Goal: Navigation & Orientation: Find specific page/section

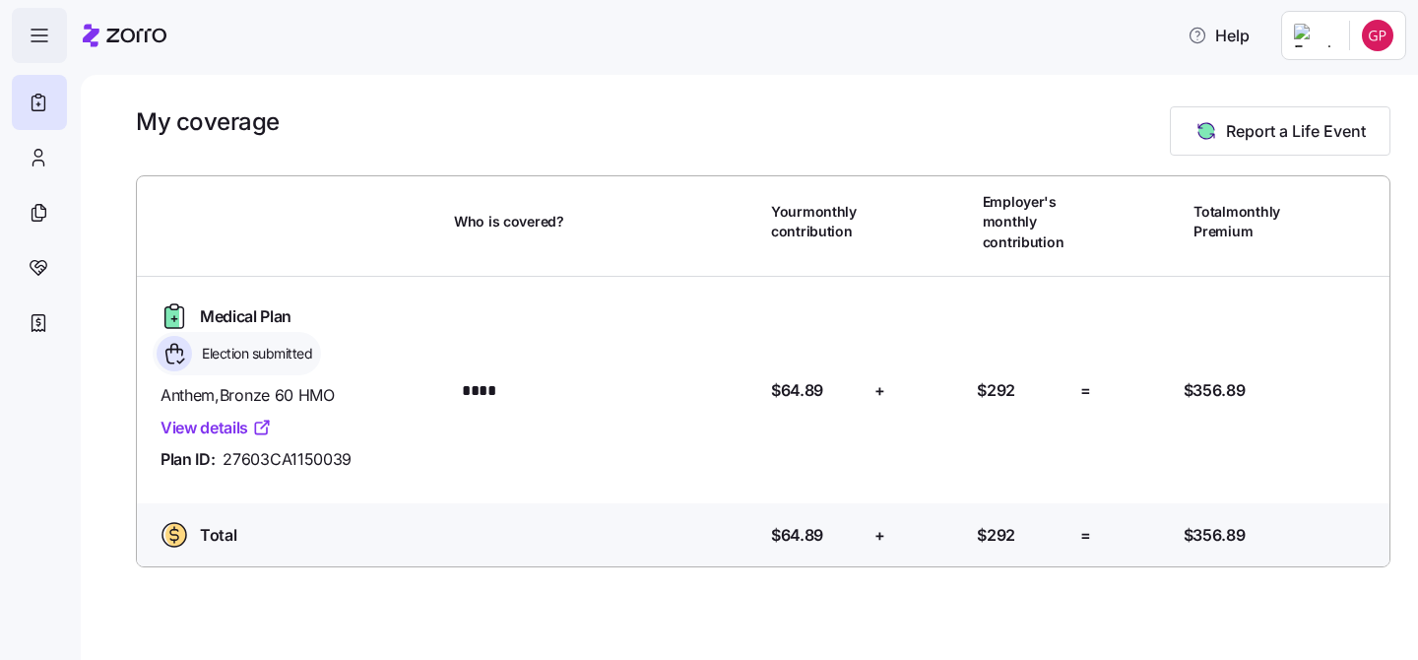
click at [35, 31] on icon "button" at bounding box center [40, 36] width 24 height 24
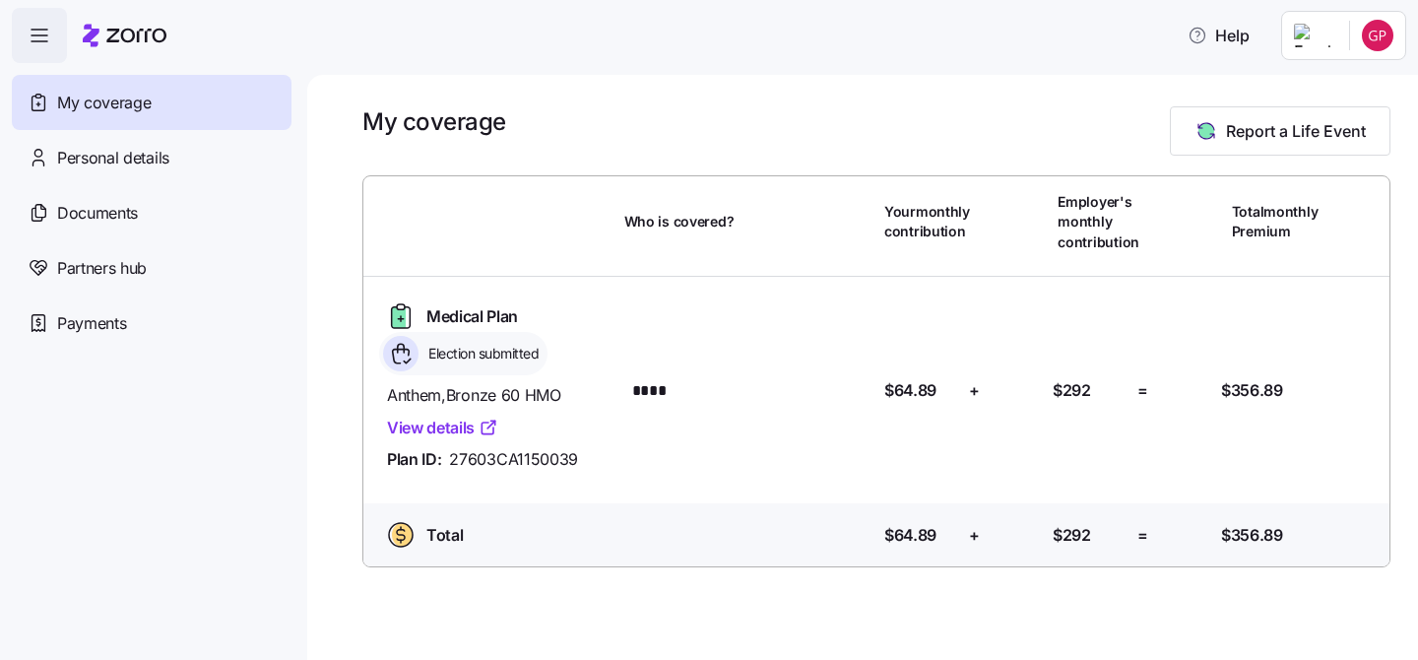
click at [117, 123] on div "My coverage" at bounding box center [152, 102] width 280 height 55
click at [101, 277] on span "Partners hub" at bounding box center [102, 268] width 90 height 25
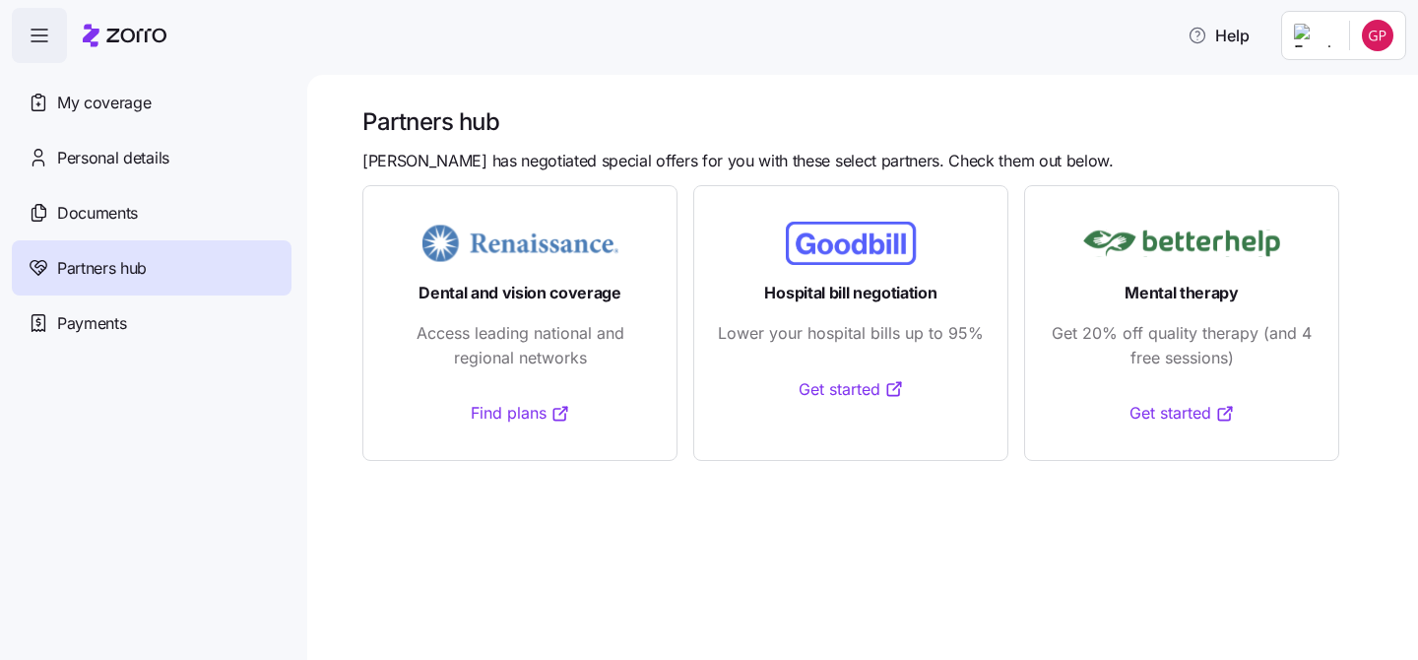
click at [51, 49] on span "button" at bounding box center [39, 35] width 53 height 53
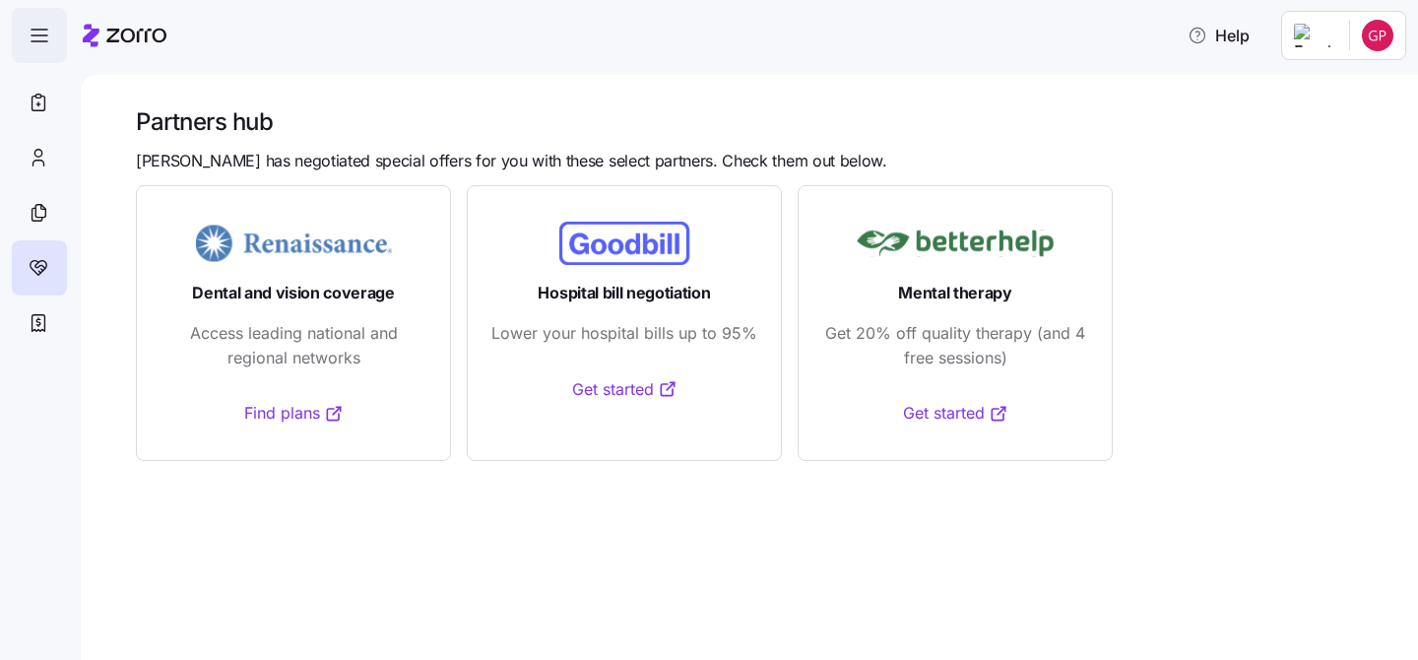
click at [51, 49] on span "button" at bounding box center [39, 35] width 53 height 53
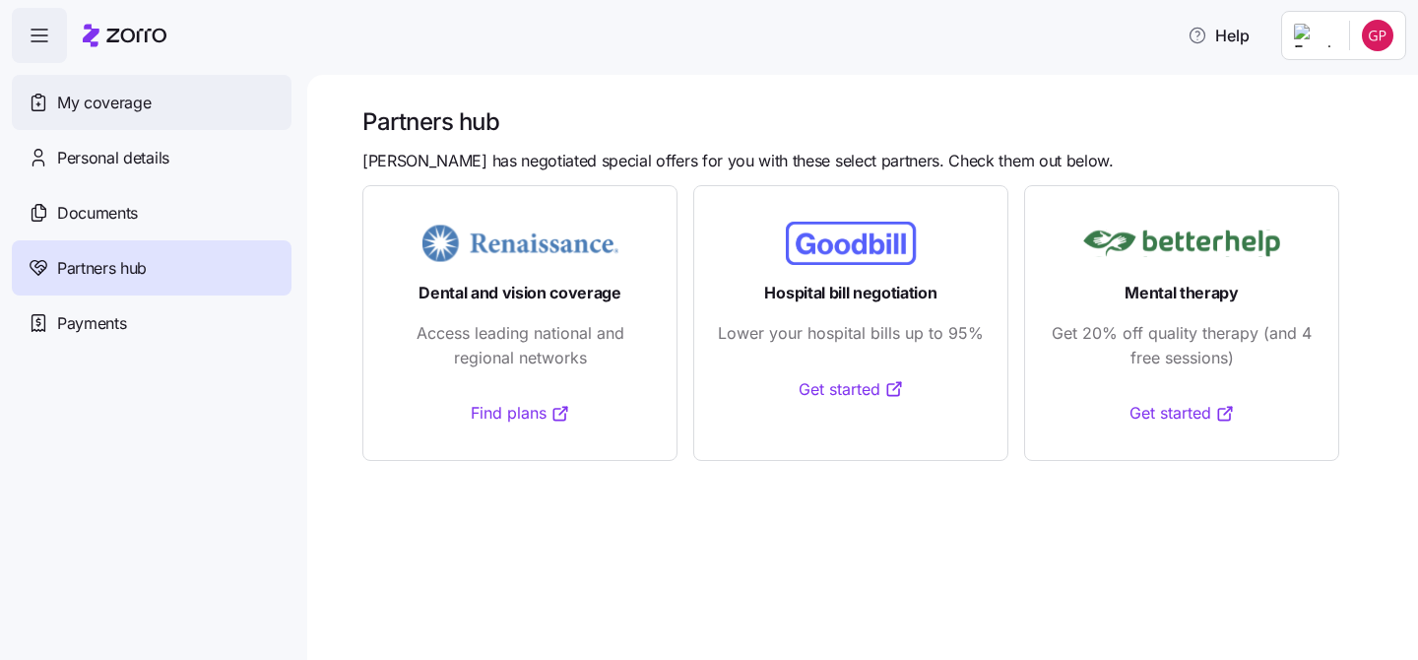
click at [72, 107] on span "My coverage" at bounding box center [104, 103] width 94 height 25
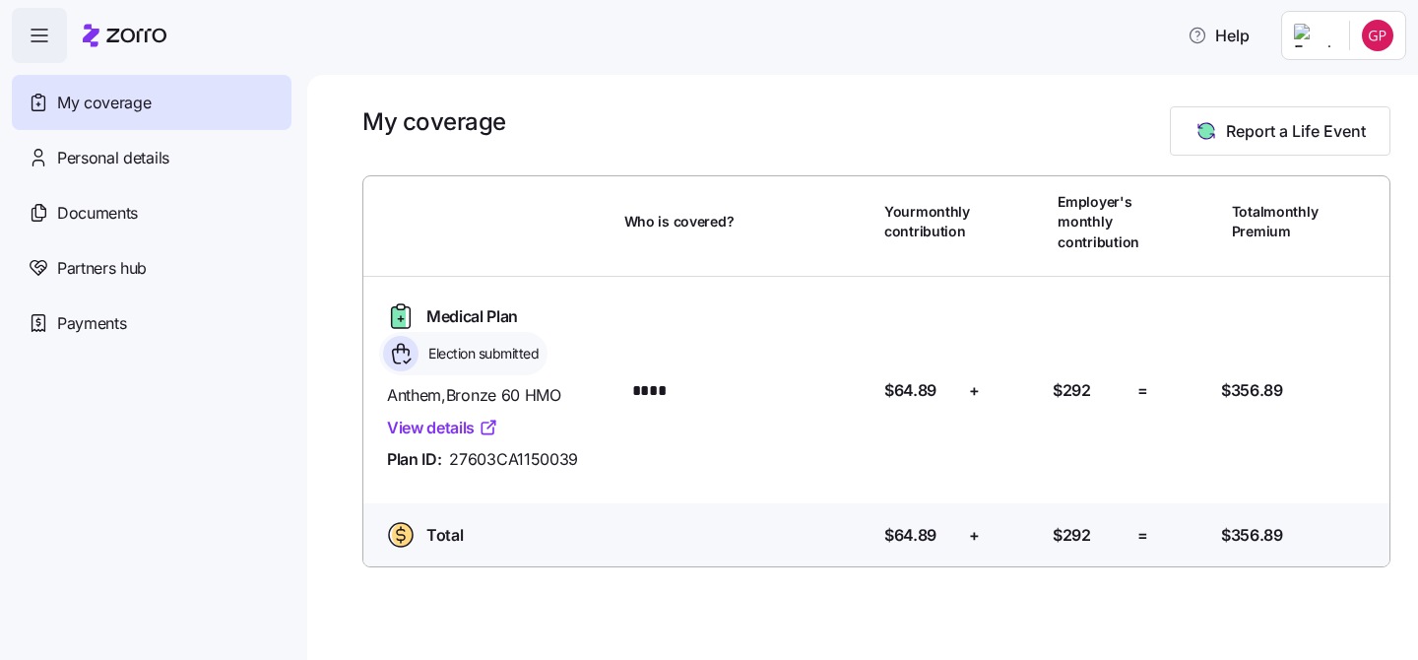
click at [437, 434] on link "View details" at bounding box center [442, 428] width 111 height 25
click at [142, 34] on icon at bounding box center [125, 36] width 84 height 24
click at [163, 327] on div "Payments" at bounding box center [152, 322] width 280 height 55
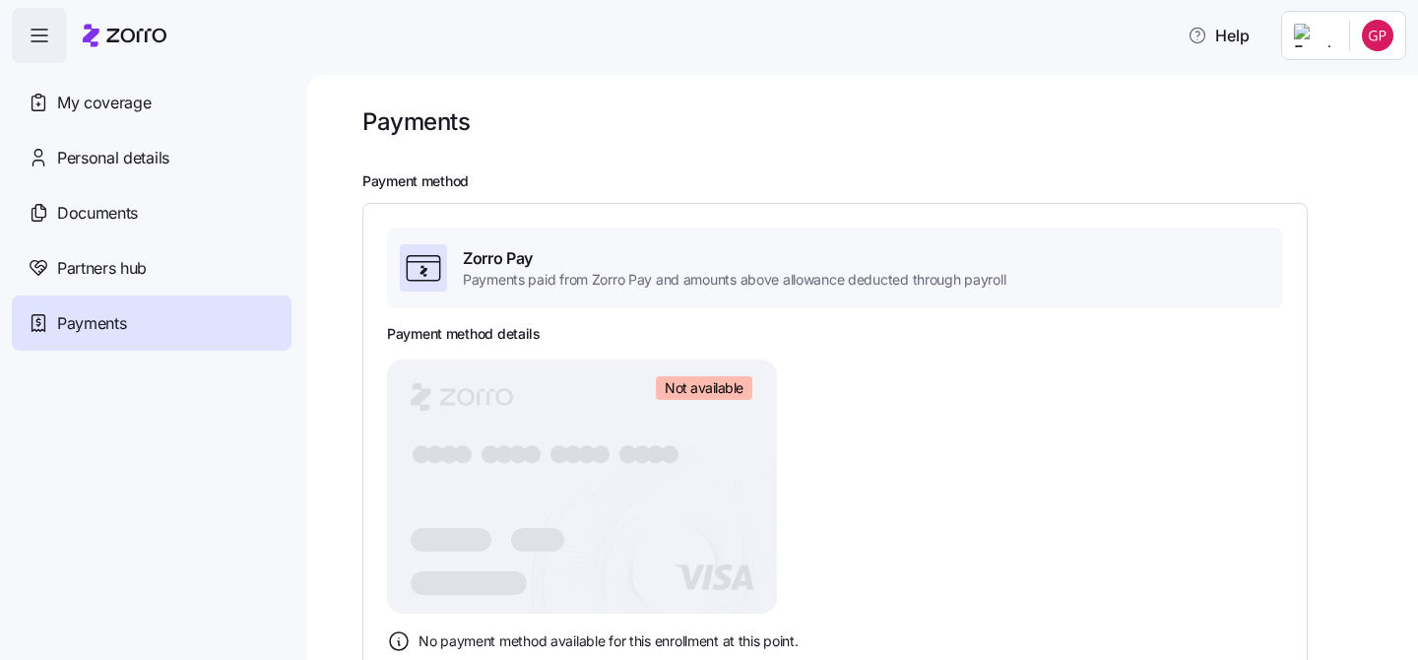
scroll to position [40, 0]
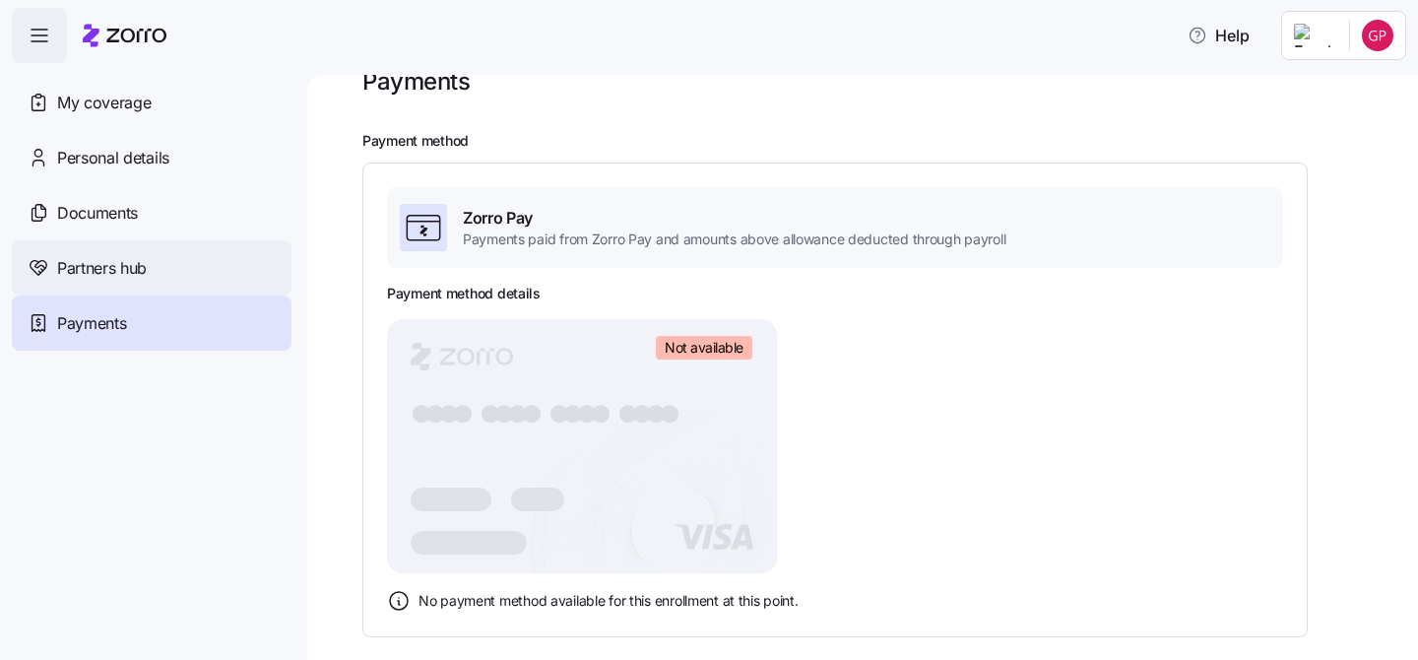
click at [198, 266] on div "Partners hub" at bounding box center [152, 267] width 280 height 55
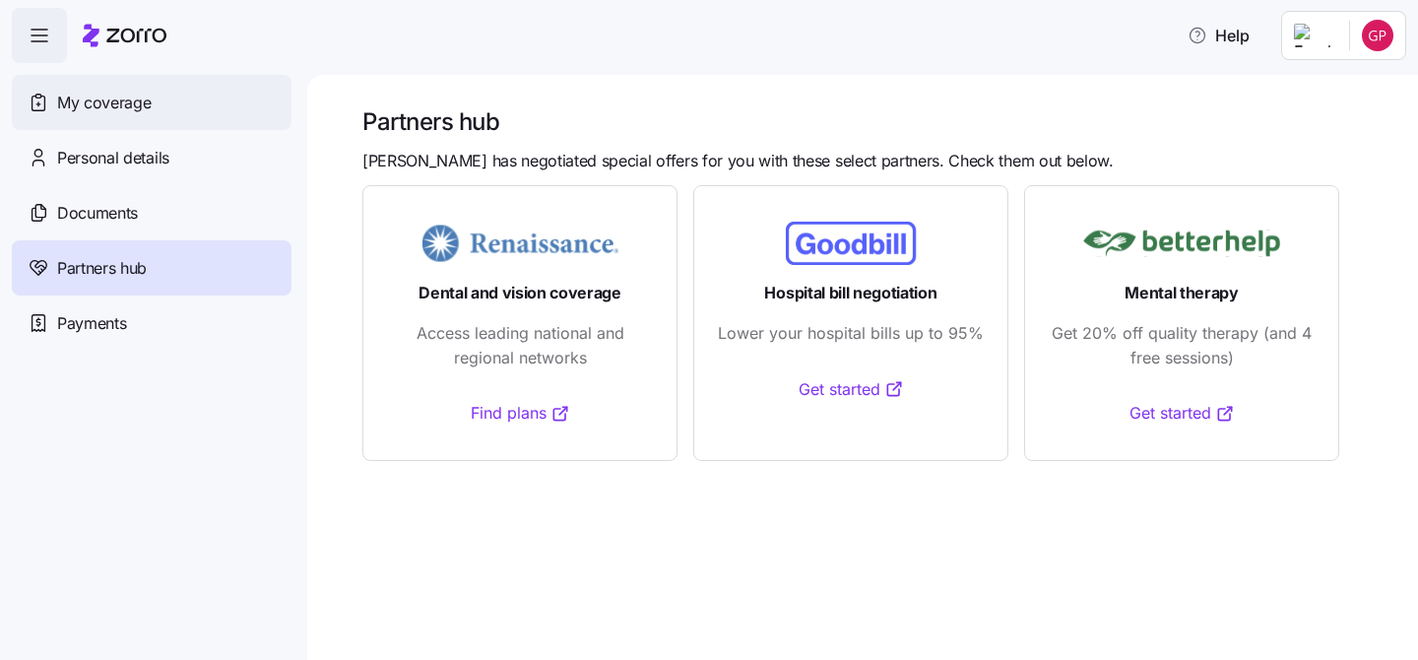
click at [124, 118] on div "My coverage" at bounding box center [152, 102] width 280 height 55
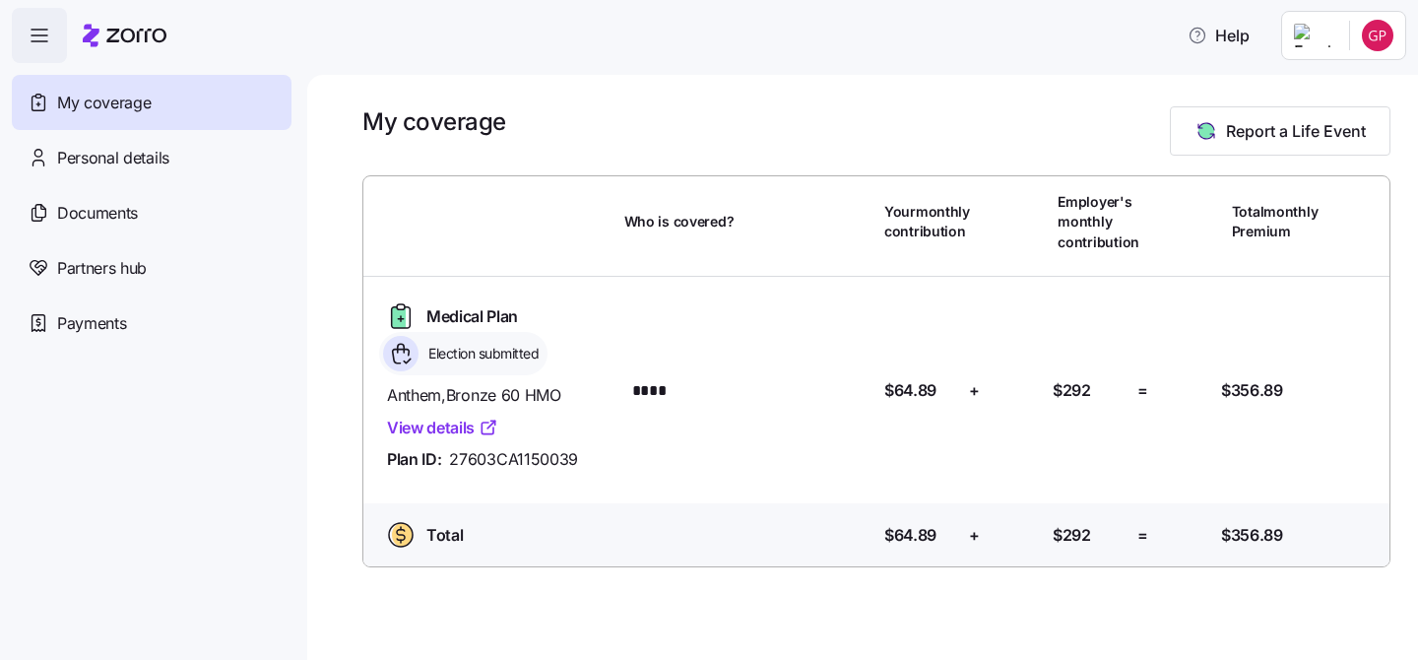
click at [112, 41] on icon at bounding box center [136, 36] width 60 height 14
click at [40, 30] on icon "button" at bounding box center [40, 36] width 24 height 24
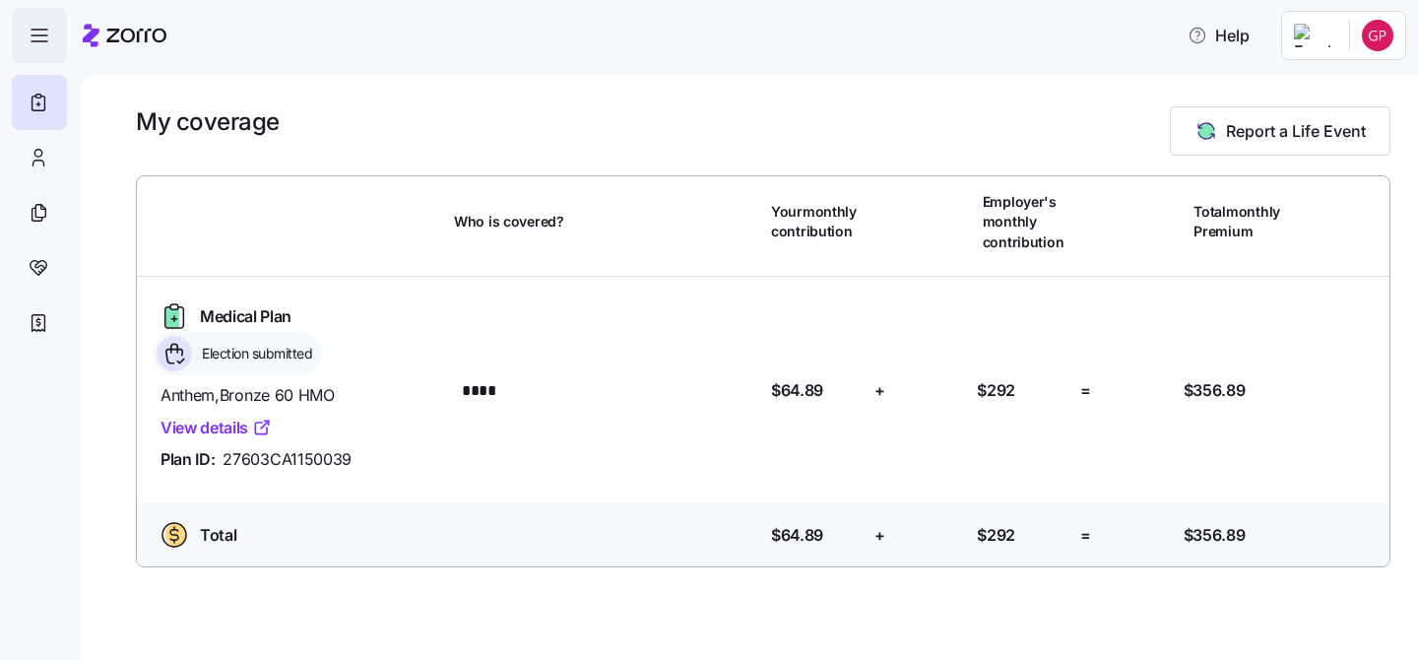
click at [40, 30] on icon "button" at bounding box center [40, 30] width 16 height 0
